Goal: Information Seeking & Learning: Find specific fact

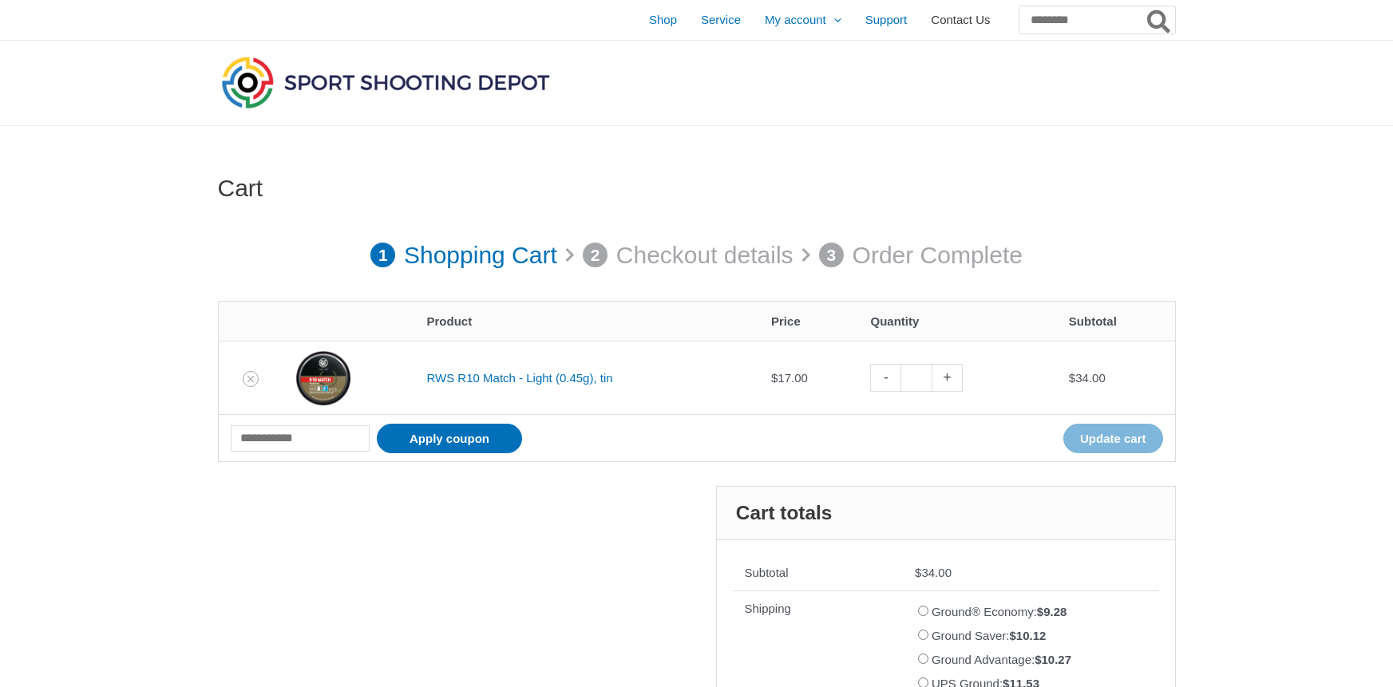
click at [944, 20] on span "Contact Us" at bounding box center [960, 20] width 59 height 40
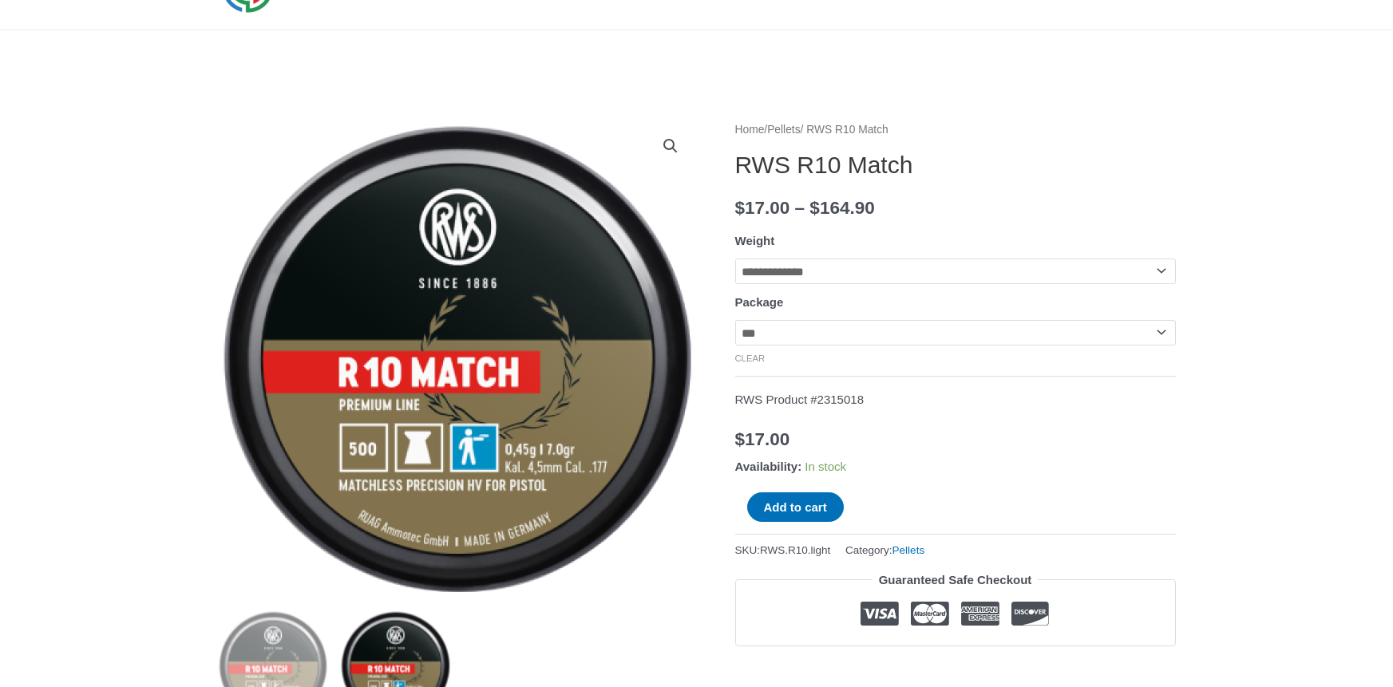
scroll to position [97, 0]
drag, startPoint x: 886, startPoint y: 400, endPoint x: 826, endPoint y: 404, distance: 60.0
click at [826, 404] on p "RWS Product #2315018" at bounding box center [955, 399] width 441 height 22
copy p "2315018"
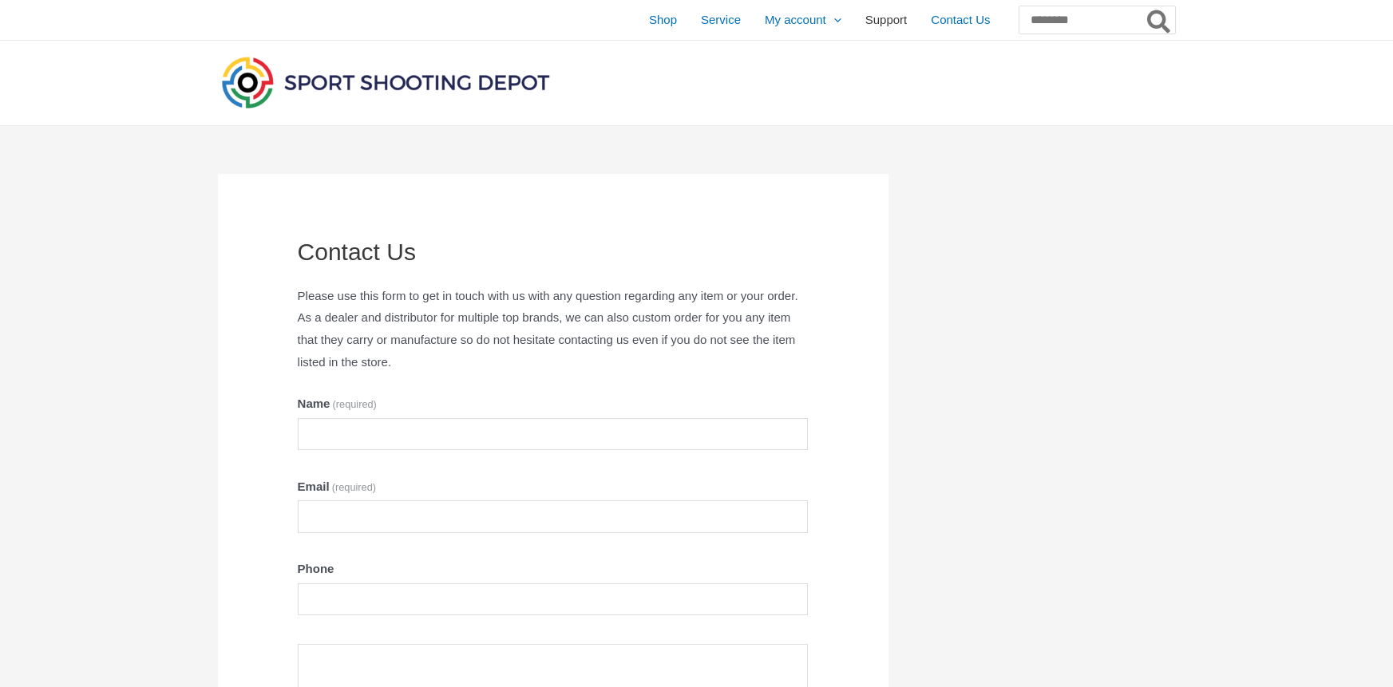
click at [865, 18] on span "Support" at bounding box center [886, 20] width 42 height 40
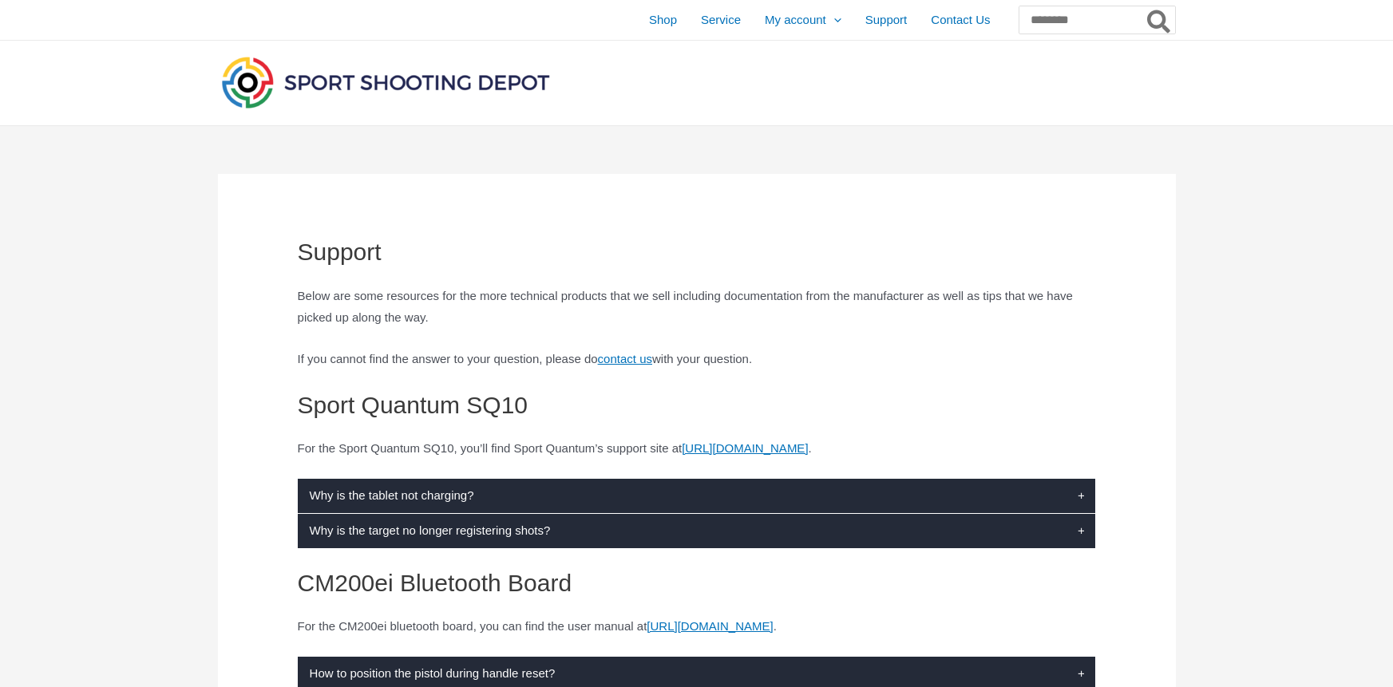
click at [348, 87] on img at bounding box center [385, 82] width 335 height 59
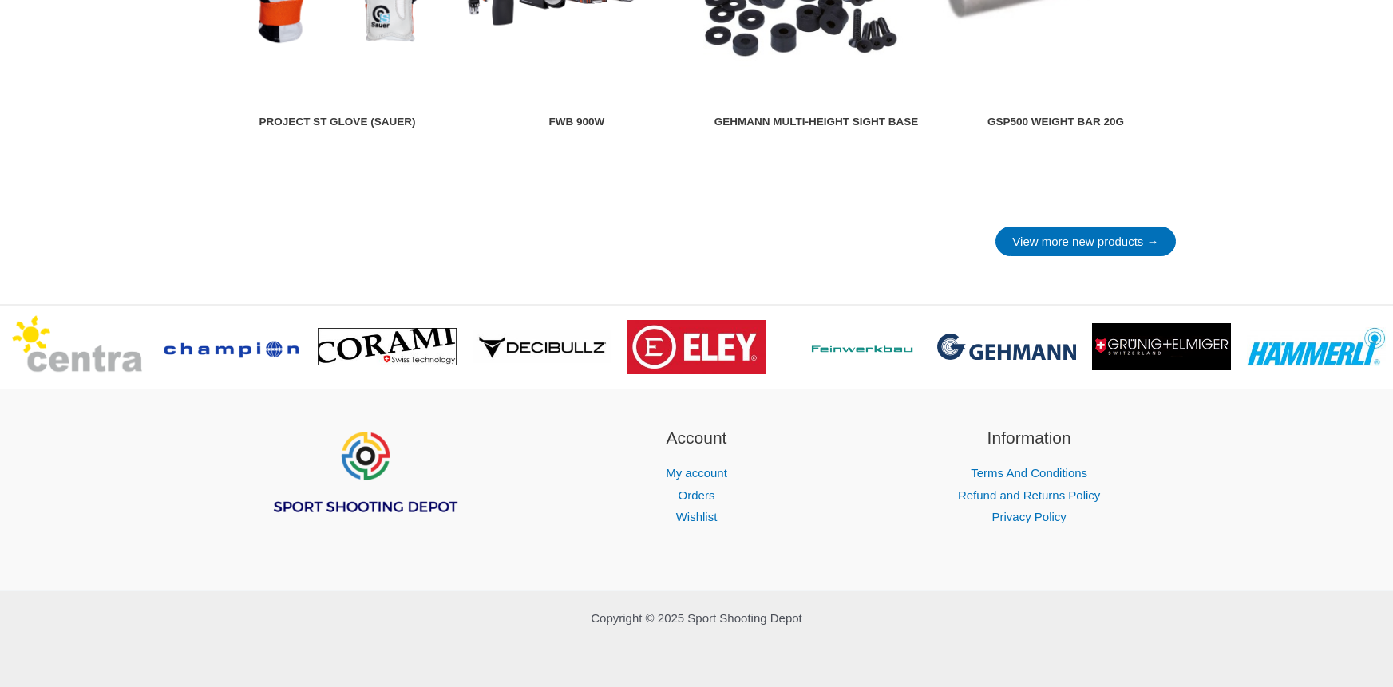
scroll to position [2276, 0]
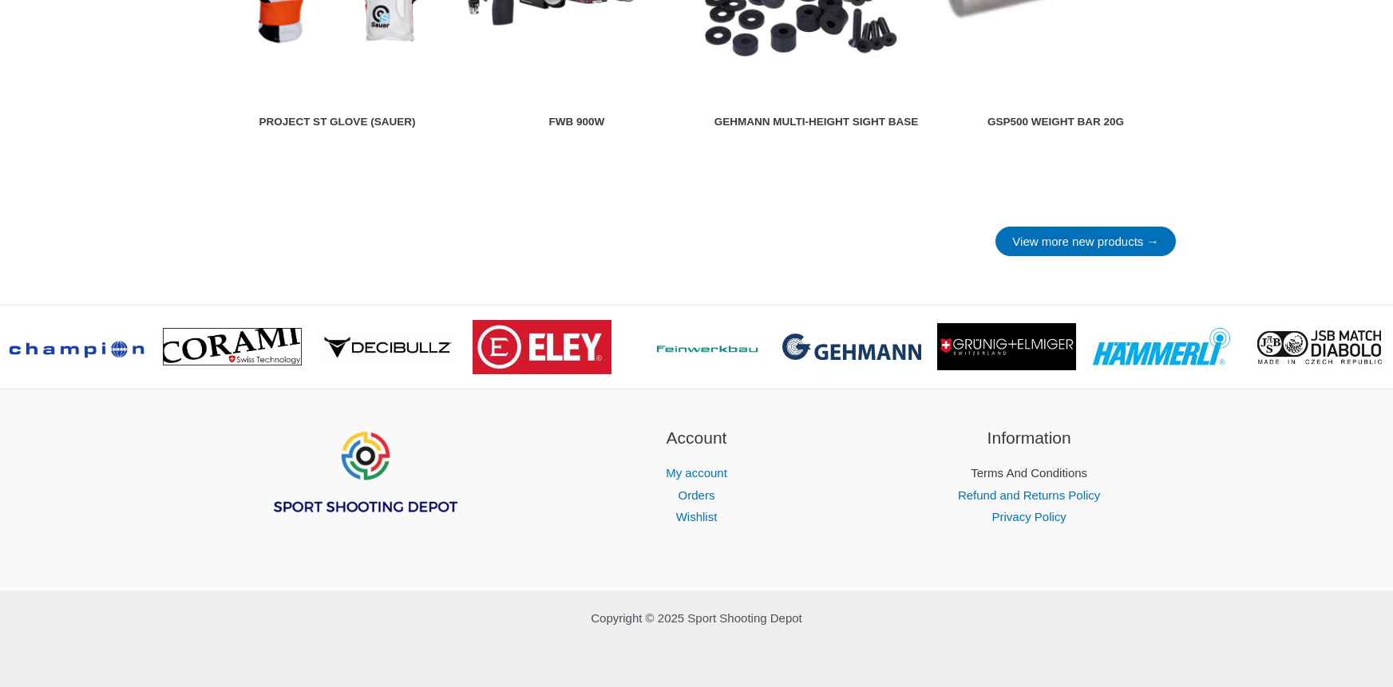
click at [1043, 473] on link "Terms And Conditions" at bounding box center [1029, 473] width 117 height 14
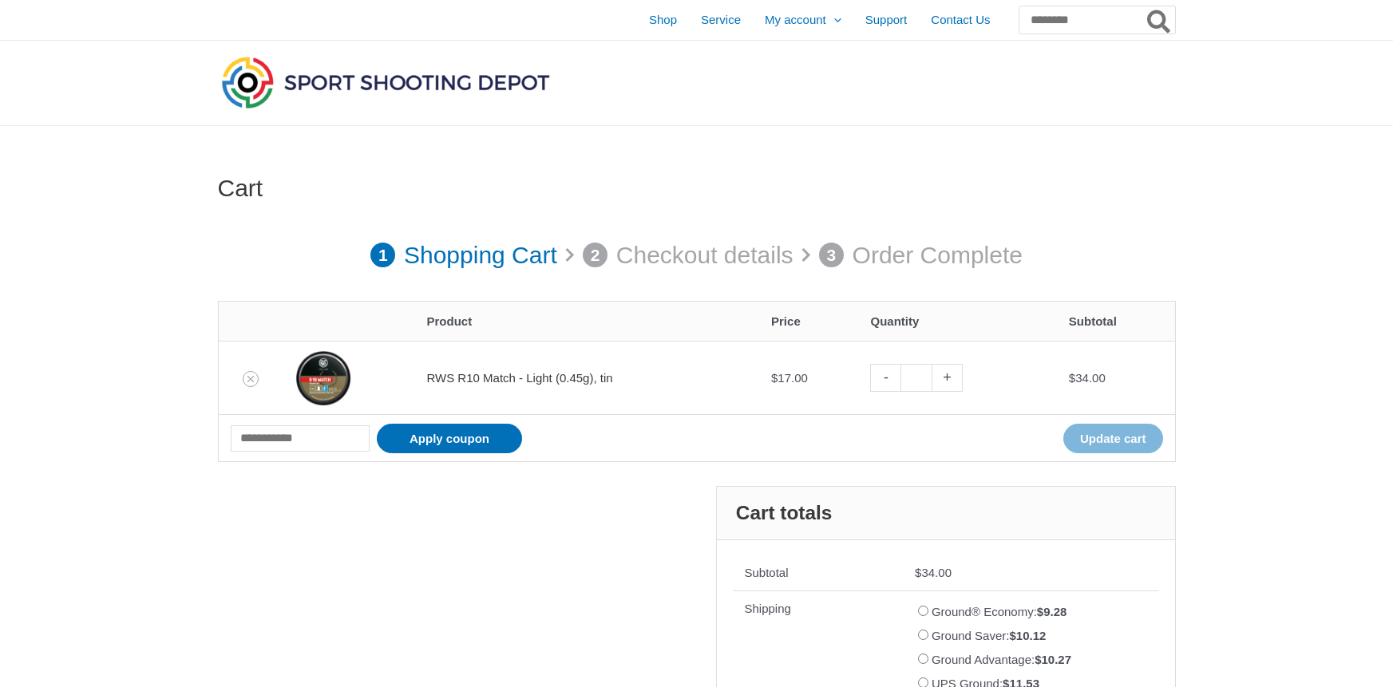
click at [481, 373] on link "RWS R10 Match - Light (0.45g), tin" at bounding box center [519, 378] width 186 height 14
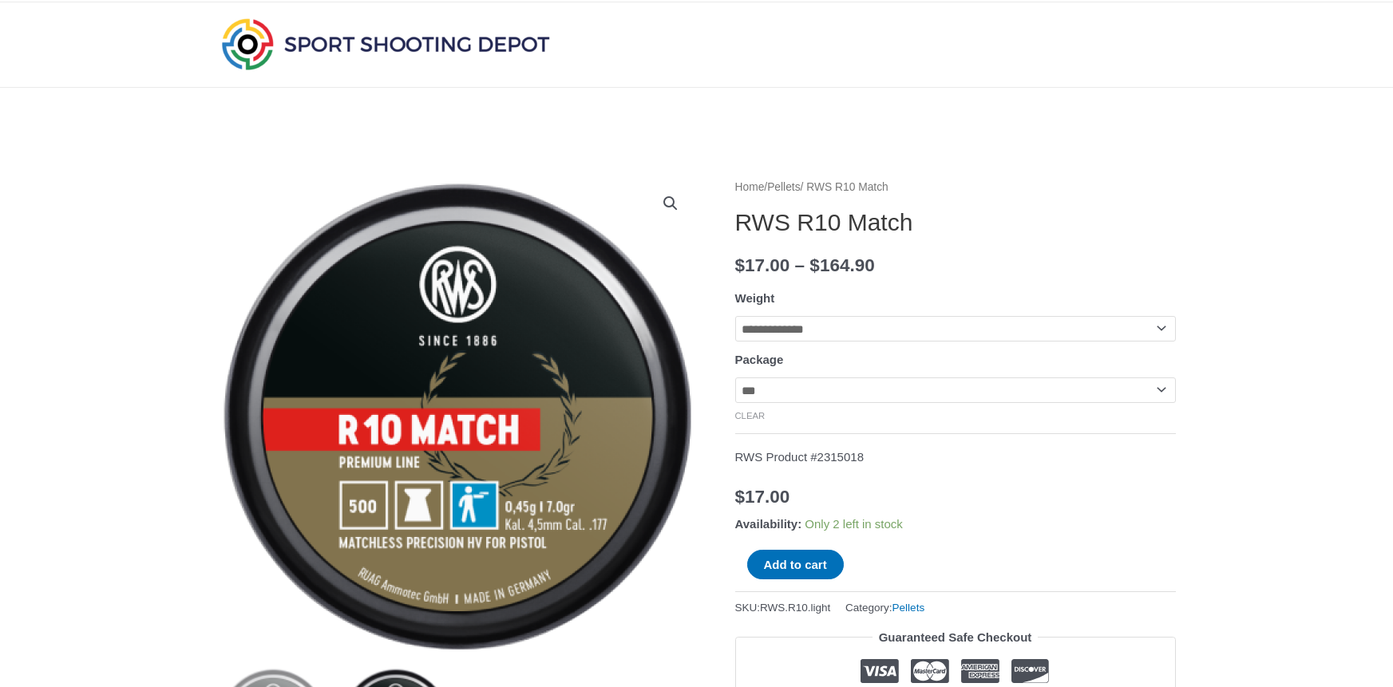
scroll to position [49, 0]
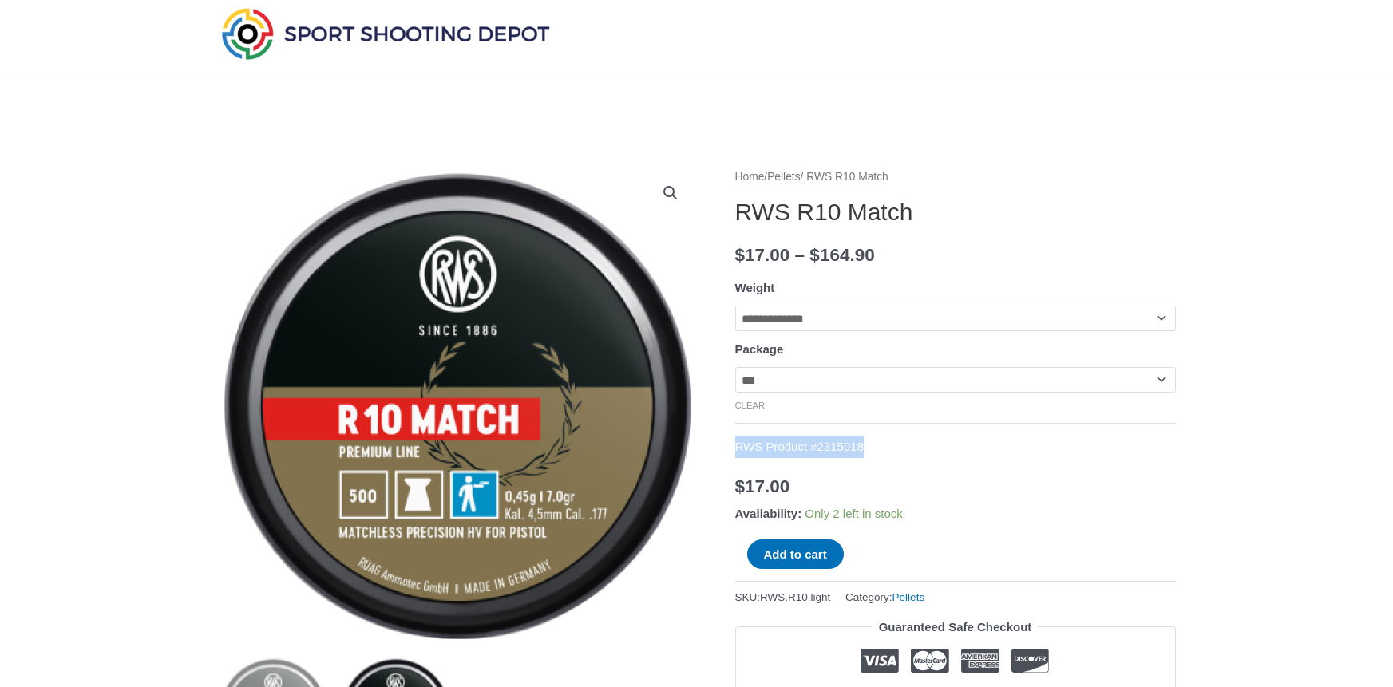
drag, startPoint x: 884, startPoint y: 452, endPoint x: 738, endPoint y: 449, distance: 146.1
click at [738, 449] on p "RWS Product #2315018" at bounding box center [955, 447] width 441 height 22
copy p "RWS Product #2315018"
